Goal: Information Seeking & Learning: Check status

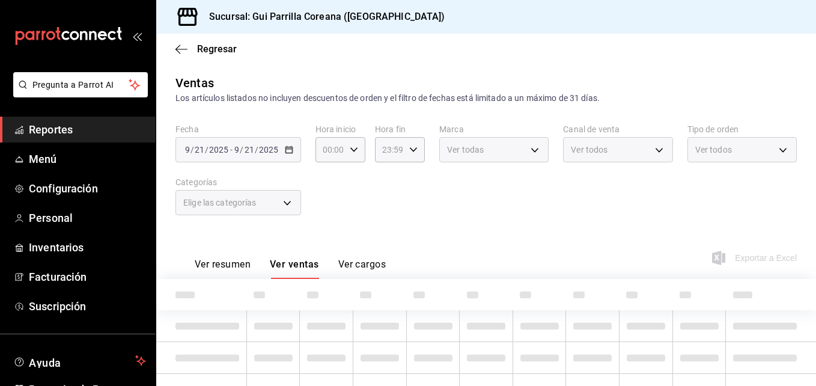
type input "b74be899-afa6-444f-9537-20746fc21cb1"
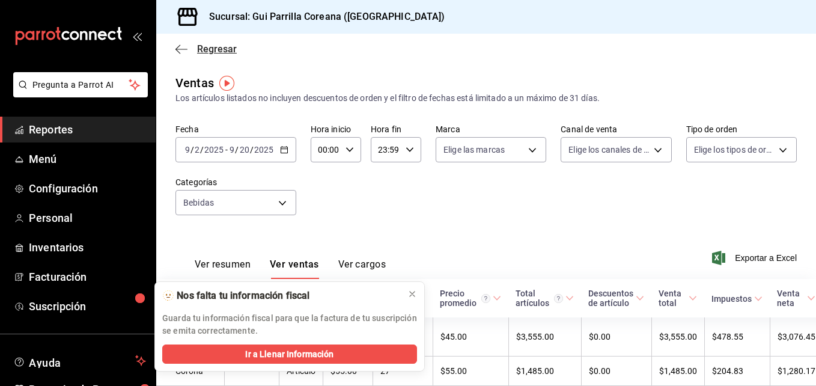
click at [180, 48] on icon "button" at bounding box center [181, 49] width 12 height 11
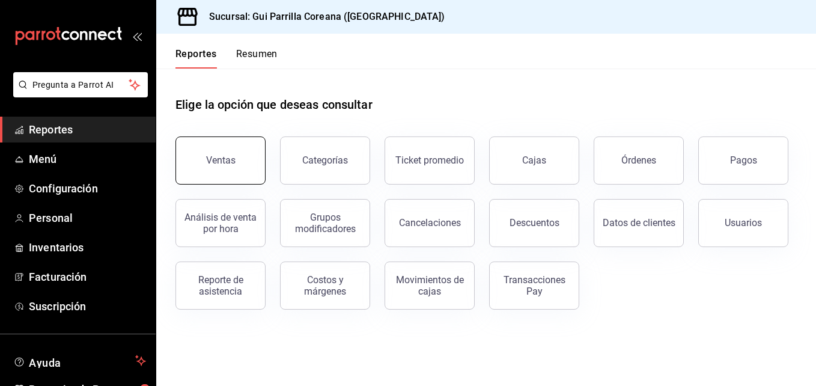
click at [223, 143] on button "Ventas" at bounding box center [220, 160] width 90 height 48
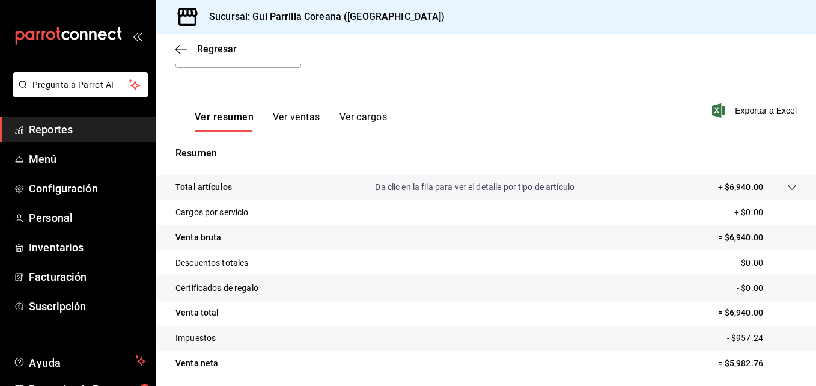
scroll to position [153, 0]
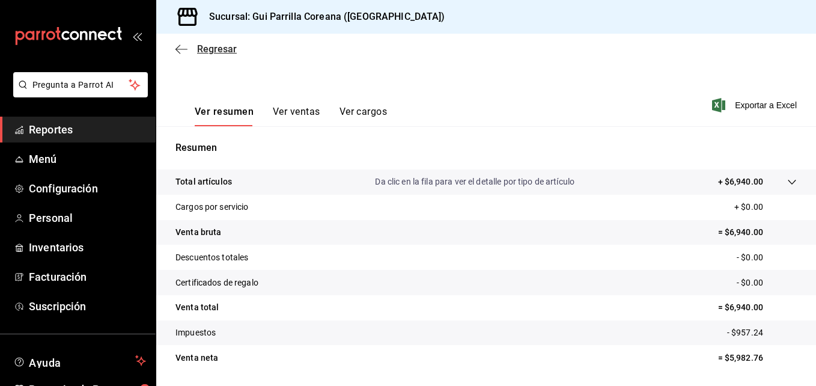
click at [176, 48] on icon "button" at bounding box center [181, 49] width 12 height 11
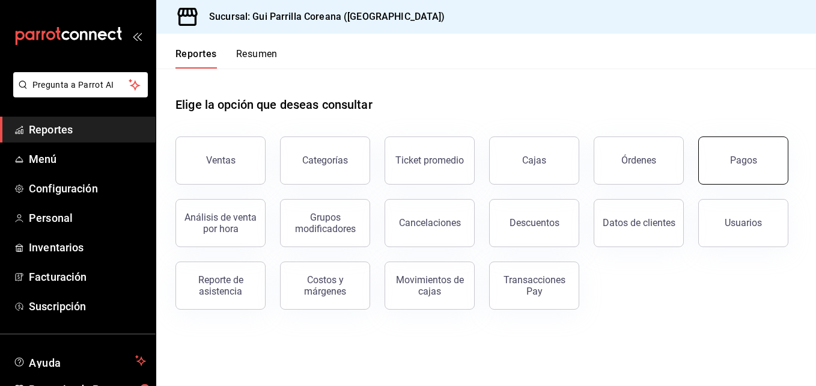
click at [780, 171] on button "Pagos" at bounding box center [743, 160] width 90 height 48
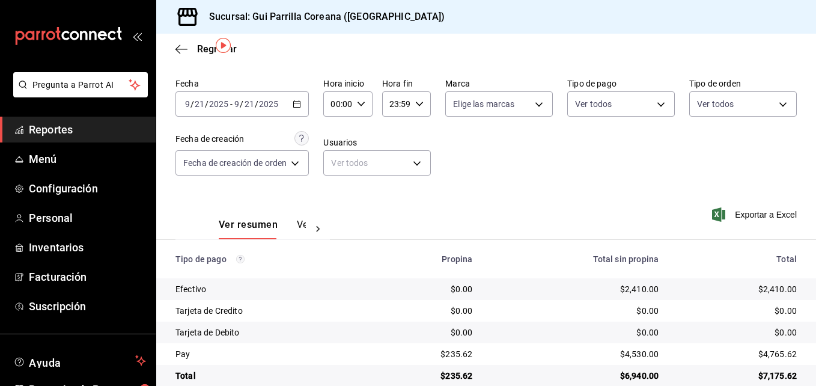
scroll to position [58, 0]
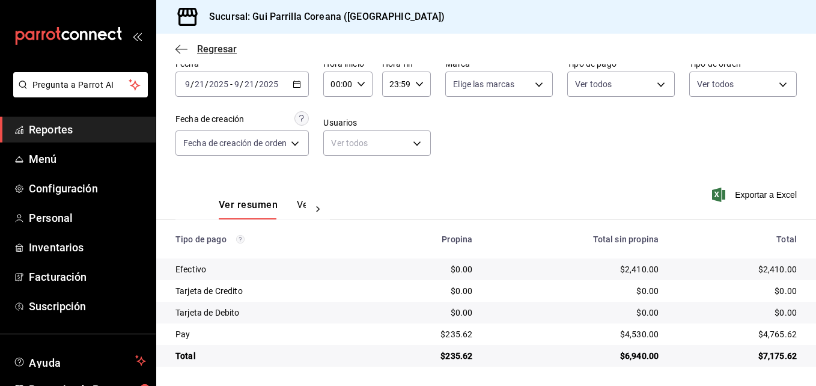
click at [176, 47] on icon "button" at bounding box center [181, 49] width 12 height 11
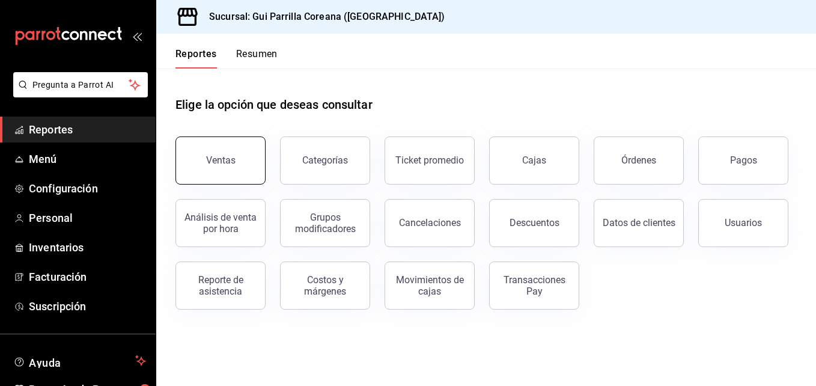
click at [236, 154] on button "Ventas" at bounding box center [220, 160] width 90 height 48
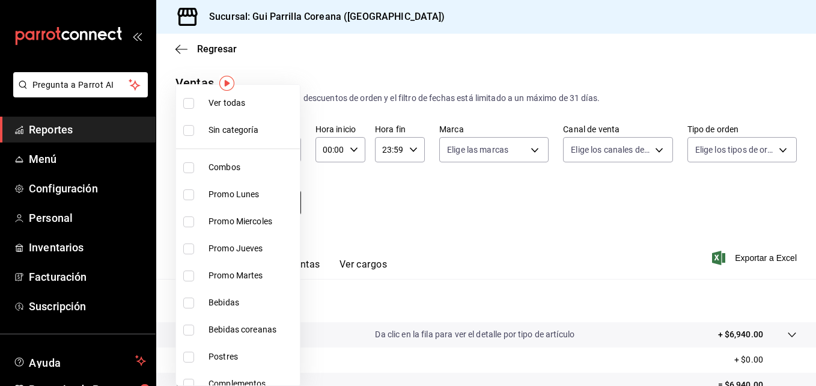
click at [286, 199] on body "Pregunta a Parrot AI Reportes Menú Configuración Personal Inventarios Facturaci…" at bounding box center [408, 193] width 816 height 386
click at [258, 321] on li "Bebidas coreanas" at bounding box center [238, 329] width 124 height 27
type input "c8fd5d7d-fac0-470d-8614-8deedcbb0c1a"
checkbox input "true"
click at [341, 219] on div at bounding box center [408, 193] width 816 height 386
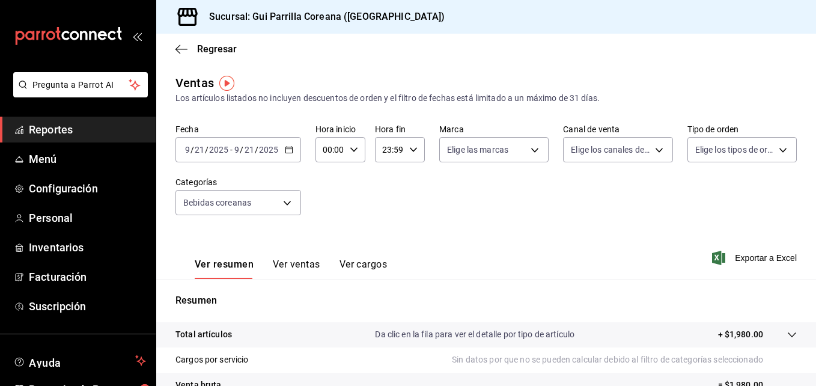
click at [302, 268] on button "Ver ventas" at bounding box center [296, 268] width 47 height 20
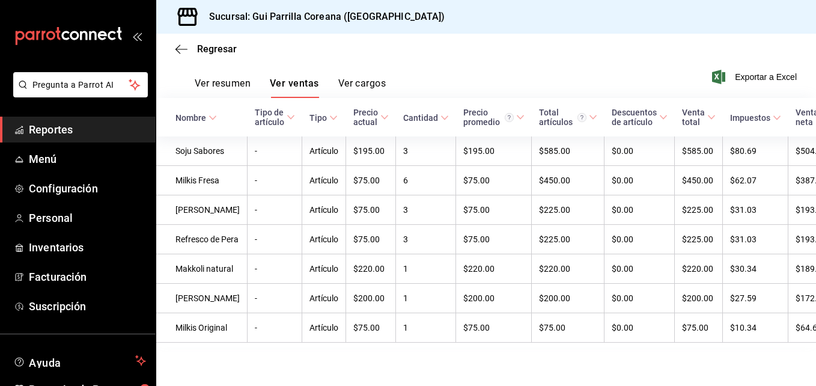
scroll to position [213, 0]
